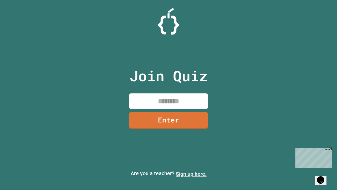
click at [191, 174] on link "Sign up here." at bounding box center [191, 174] width 31 height 6
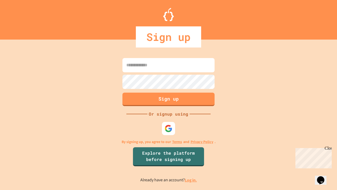
click at [191, 180] on link "Log in." at bounding box center [191, 180] width 12 height 6
